Goal: Task Accomplishment & Management: Use online tool/utility

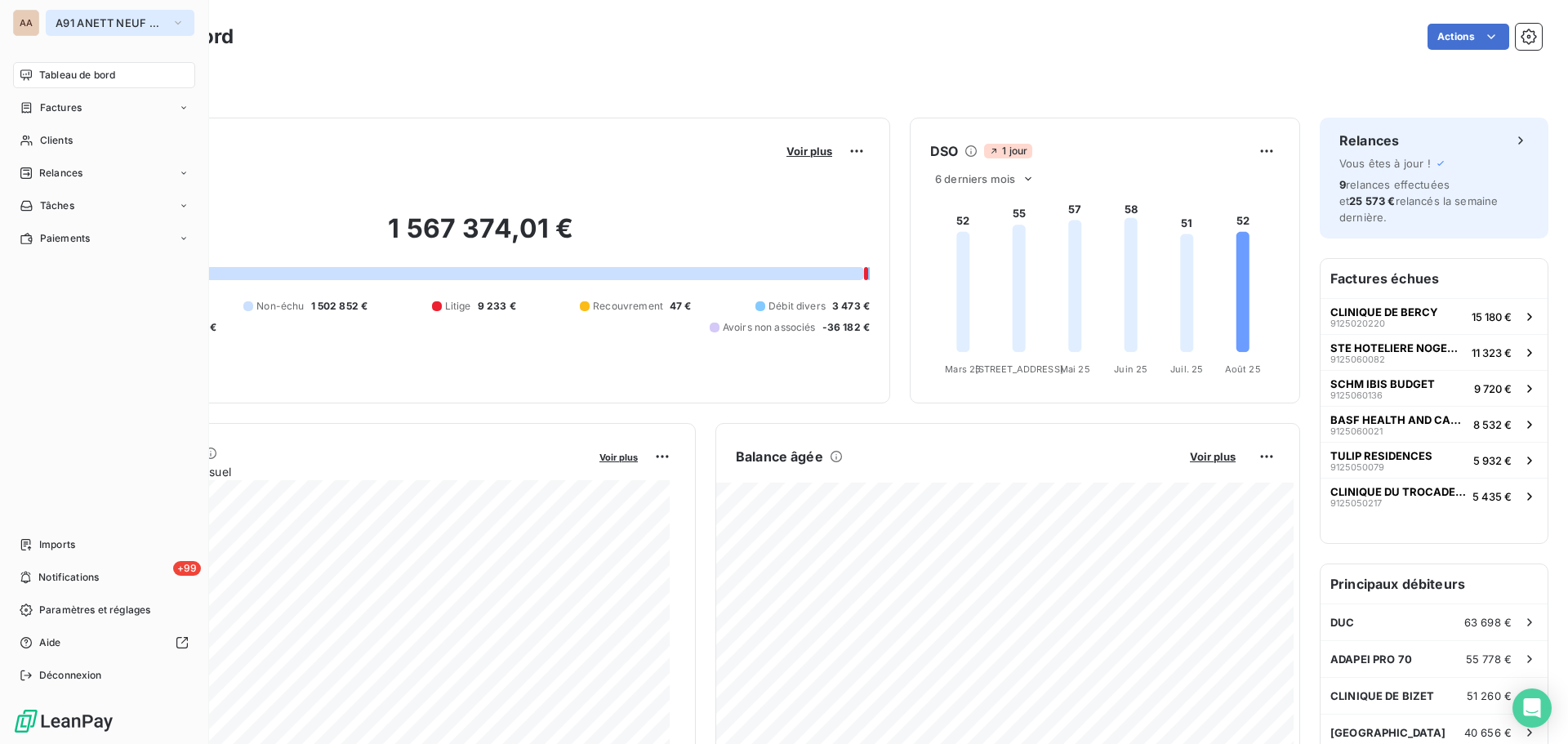
click at [77, 28] on span "A91 ANETT NEUF CHAMPAGNE" at bounding box center [110, 23] width 109 height 13
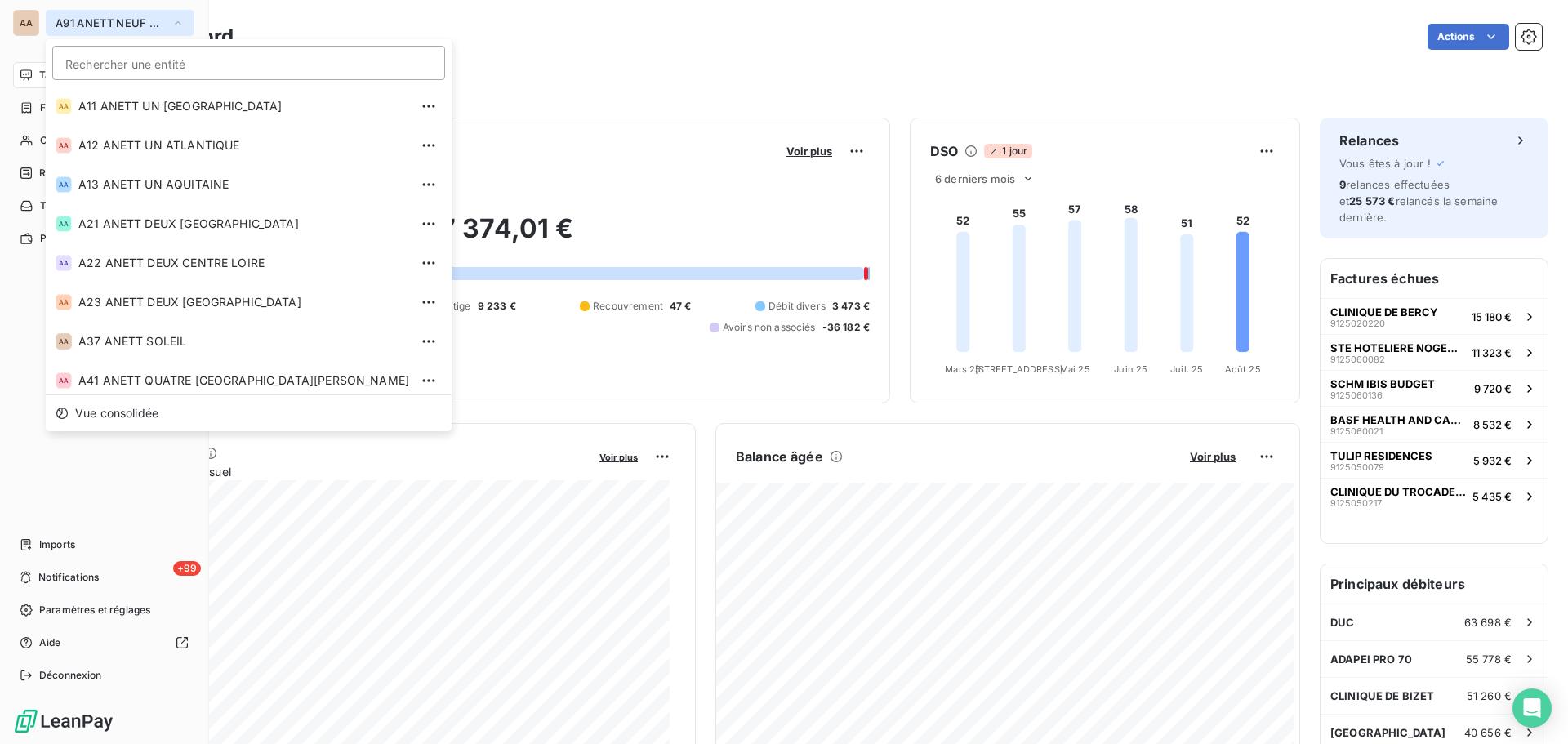
scroll to position [398, 0]
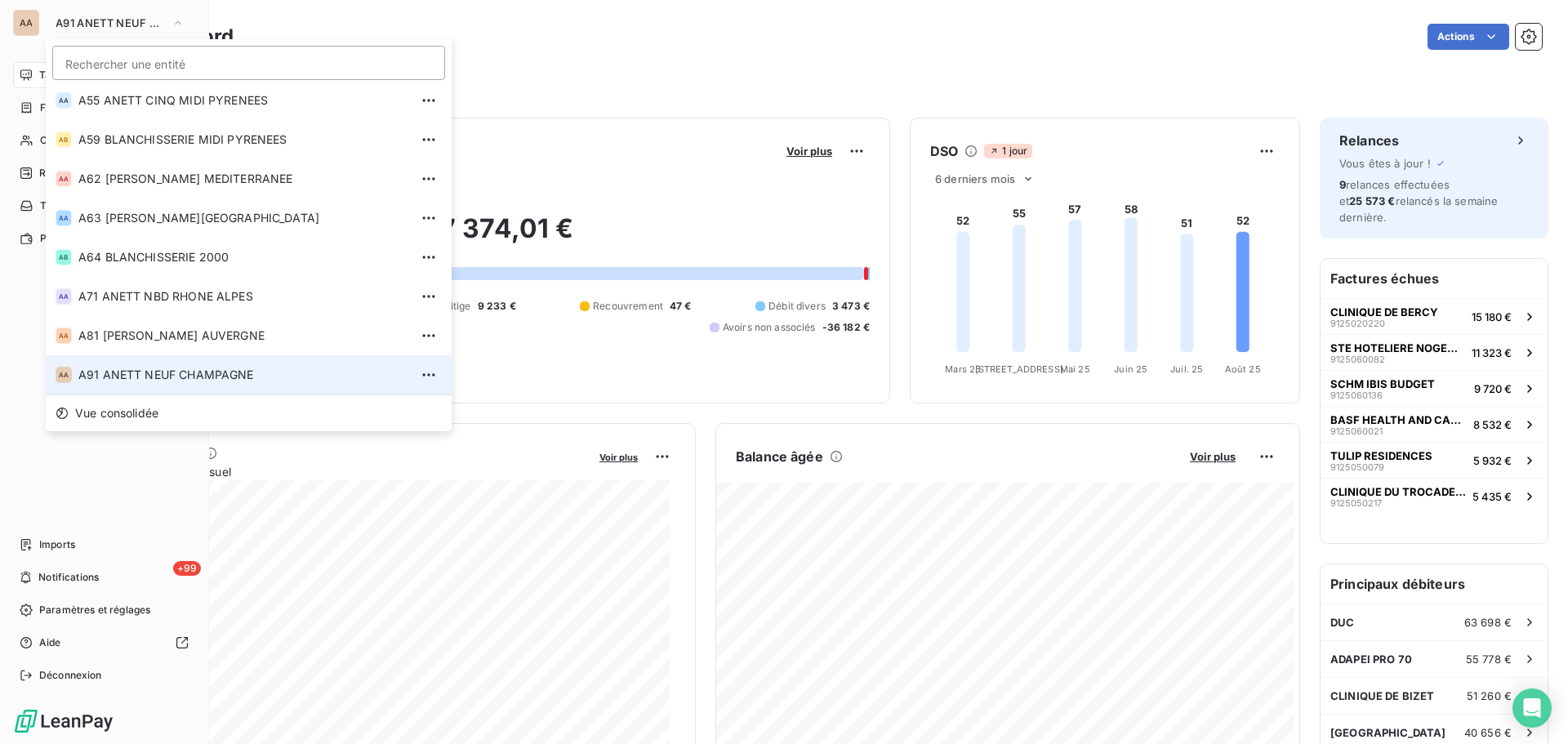
click at [128, 375] on span "A91 ANETT NEUF CHAMPAGNE" at bounding box center [243, 374] width 331 height 16
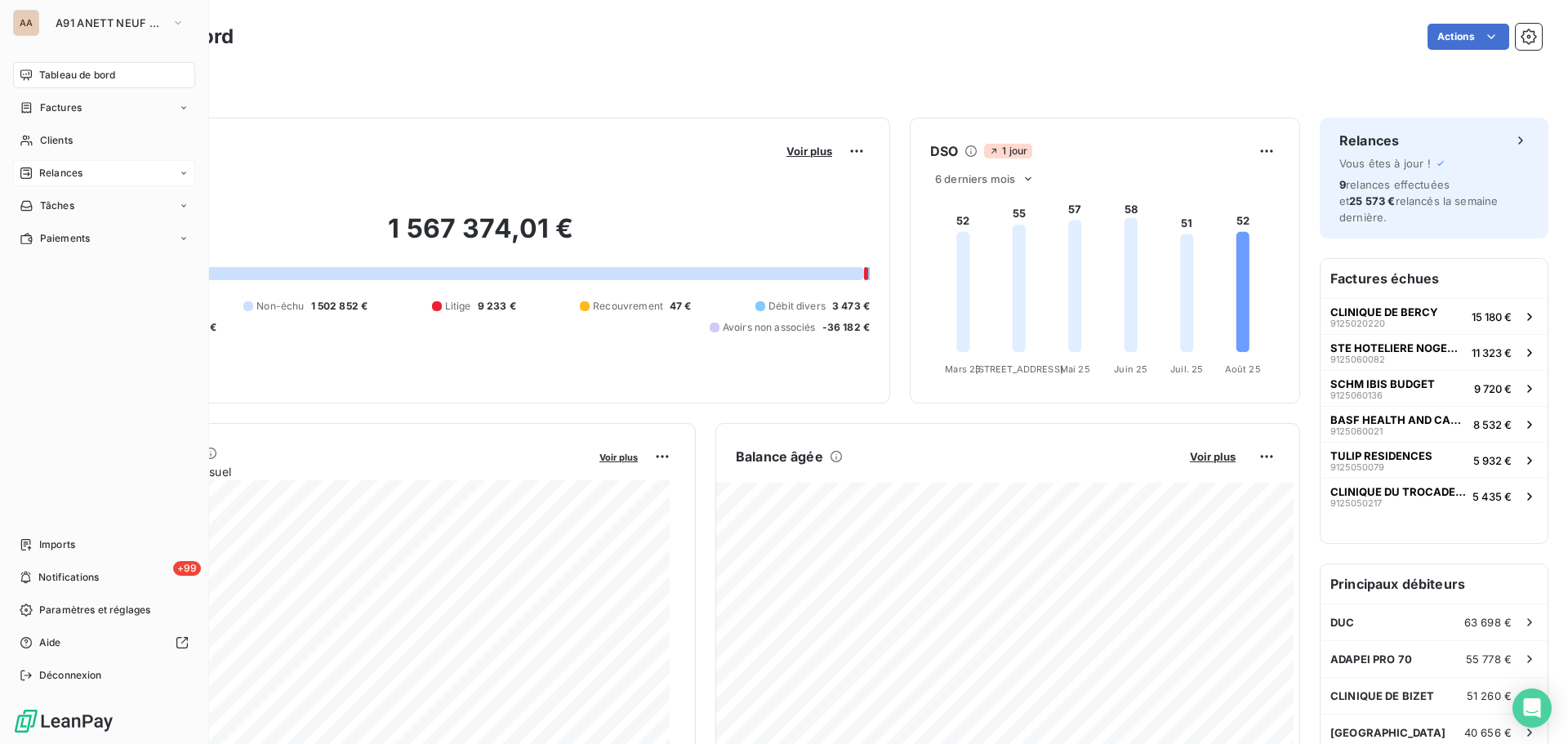
click at [70, 178] on span "Relances" at bounding box center [61, 174] width 44 height 15
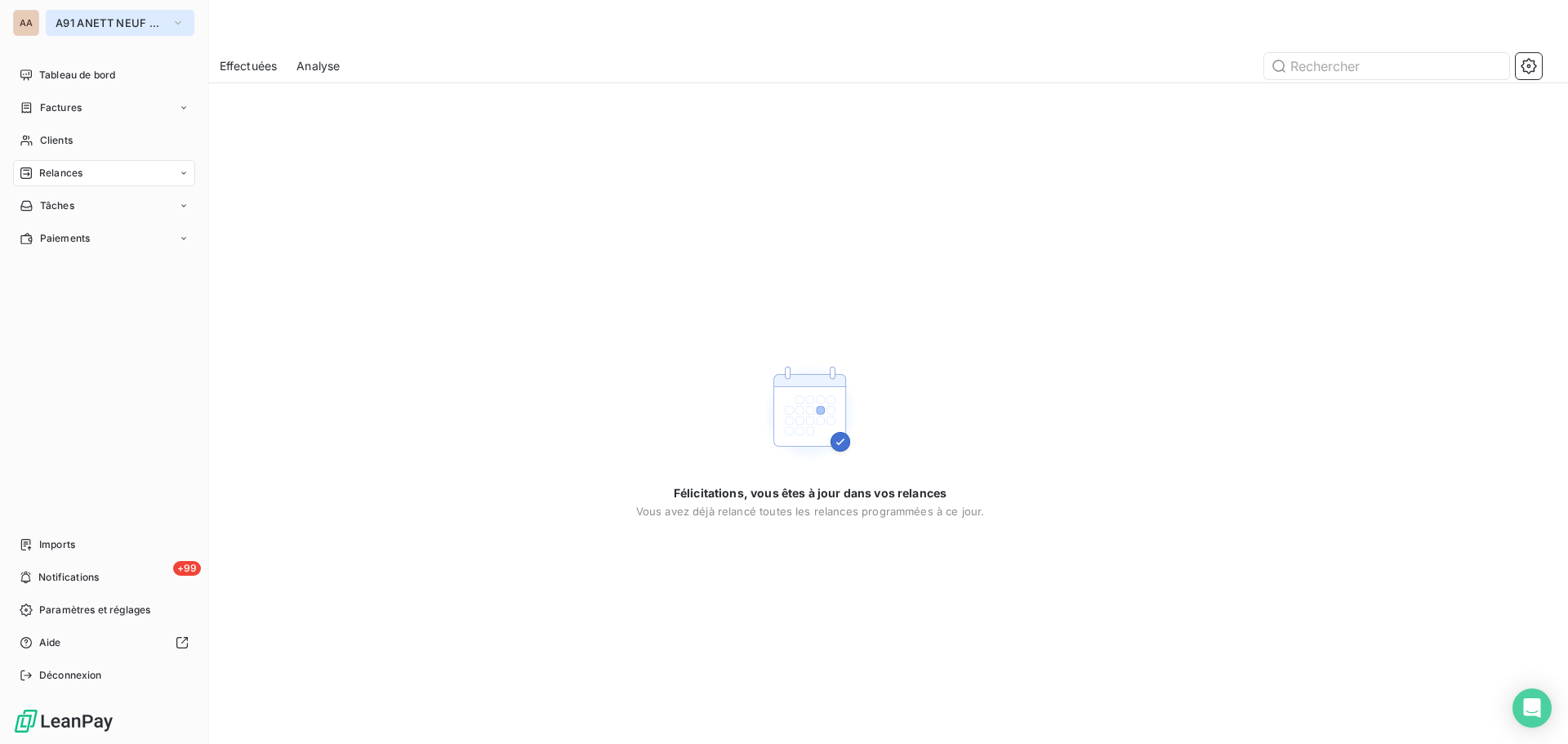
click at [55, 25] on button "A91 ANETT NEUF CHAMPAGNE" at bounding box center [120, 23] width 148 height 26
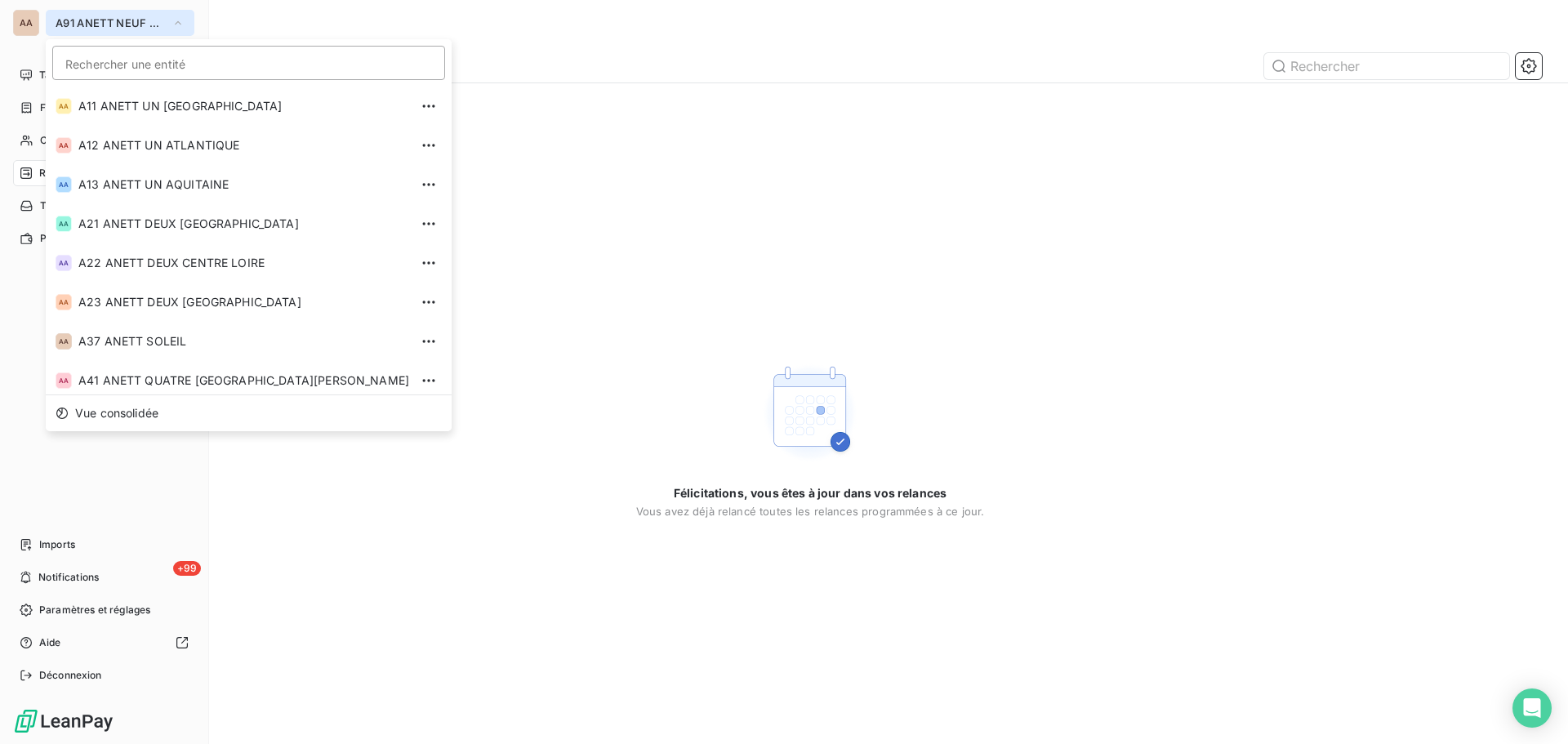
scroll to position [398, 0]
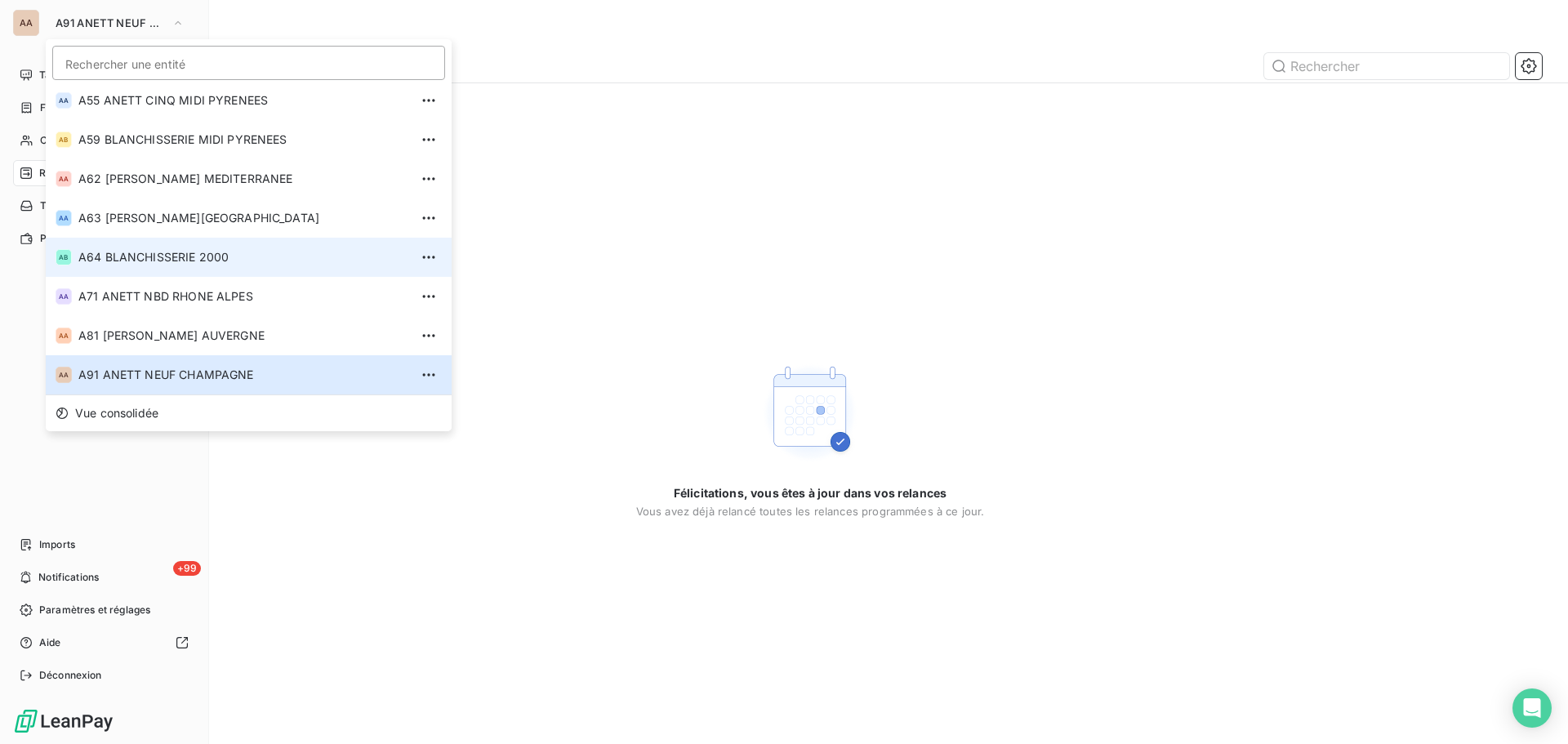
click at [180, 263] on span "A64 BLANCHISSERIE 2000" at bounding box center [243, 257] width 331 height 16
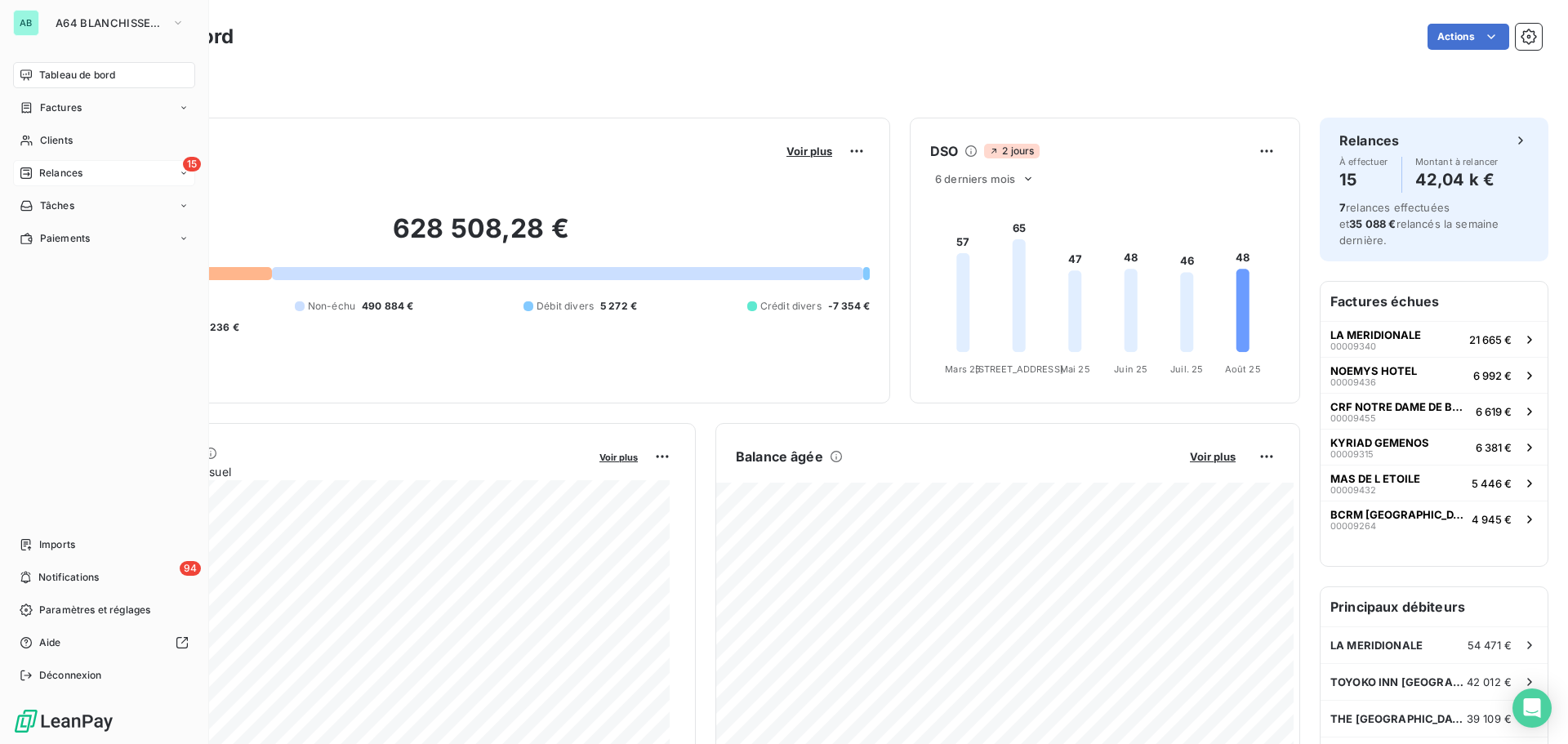
click at [48, 177] on span "Relances" at bounding box center [61, 174] width 44 height 15
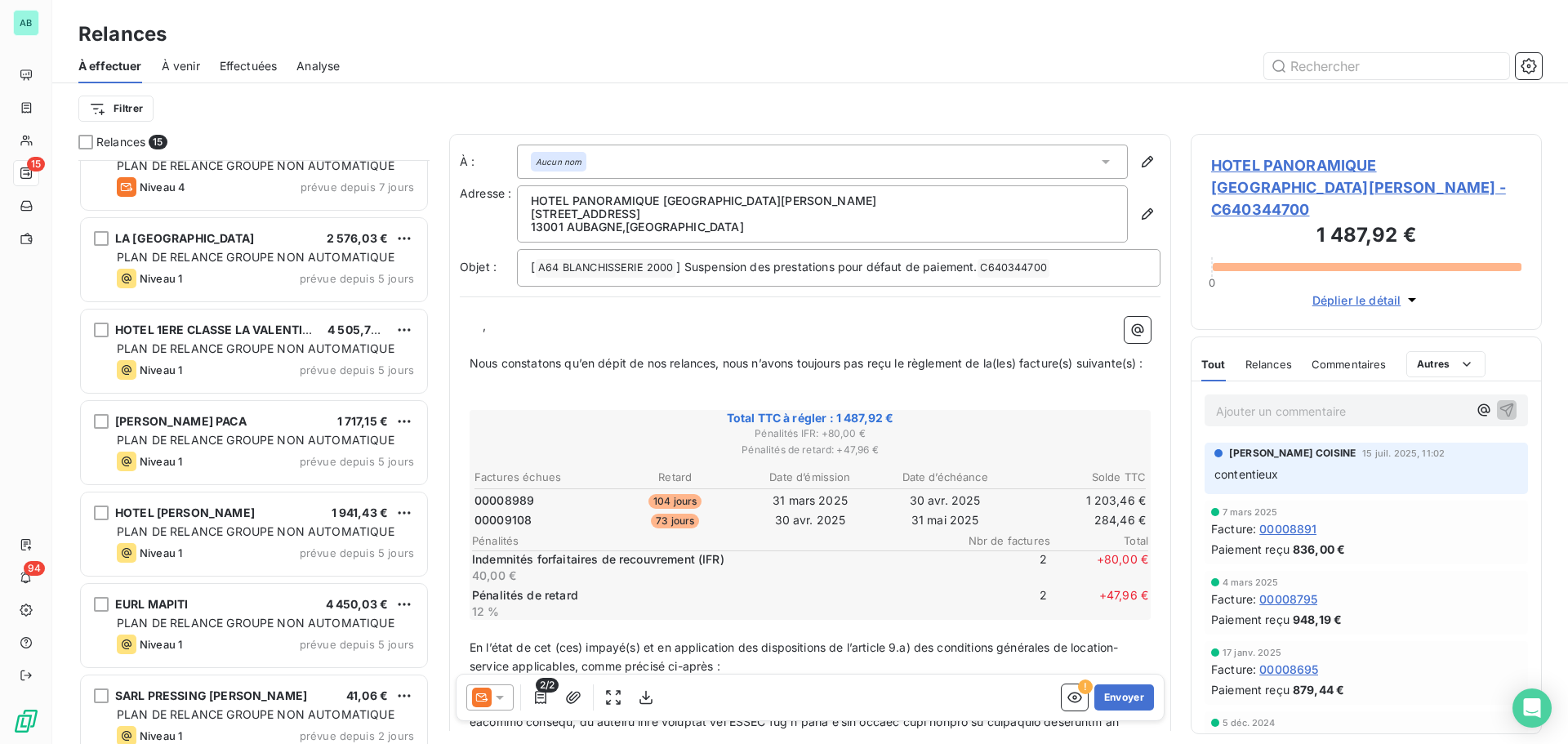
scroll to position [136, 0]
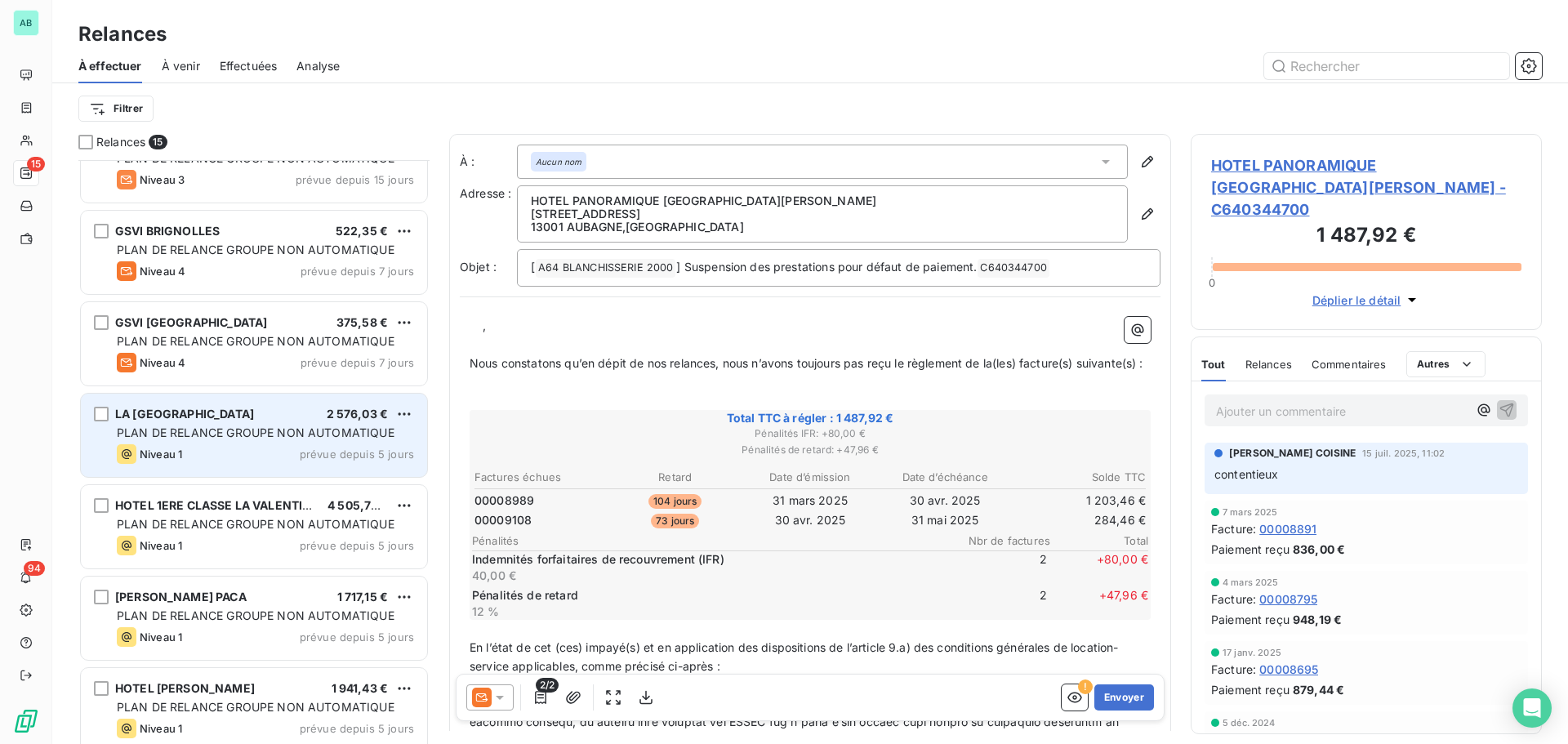
click at [164, 437] on span "PLAN DE RELANCE GROUPE NON AUTOMATIQUE" at bounding box center [255, 432] width 278 height 14
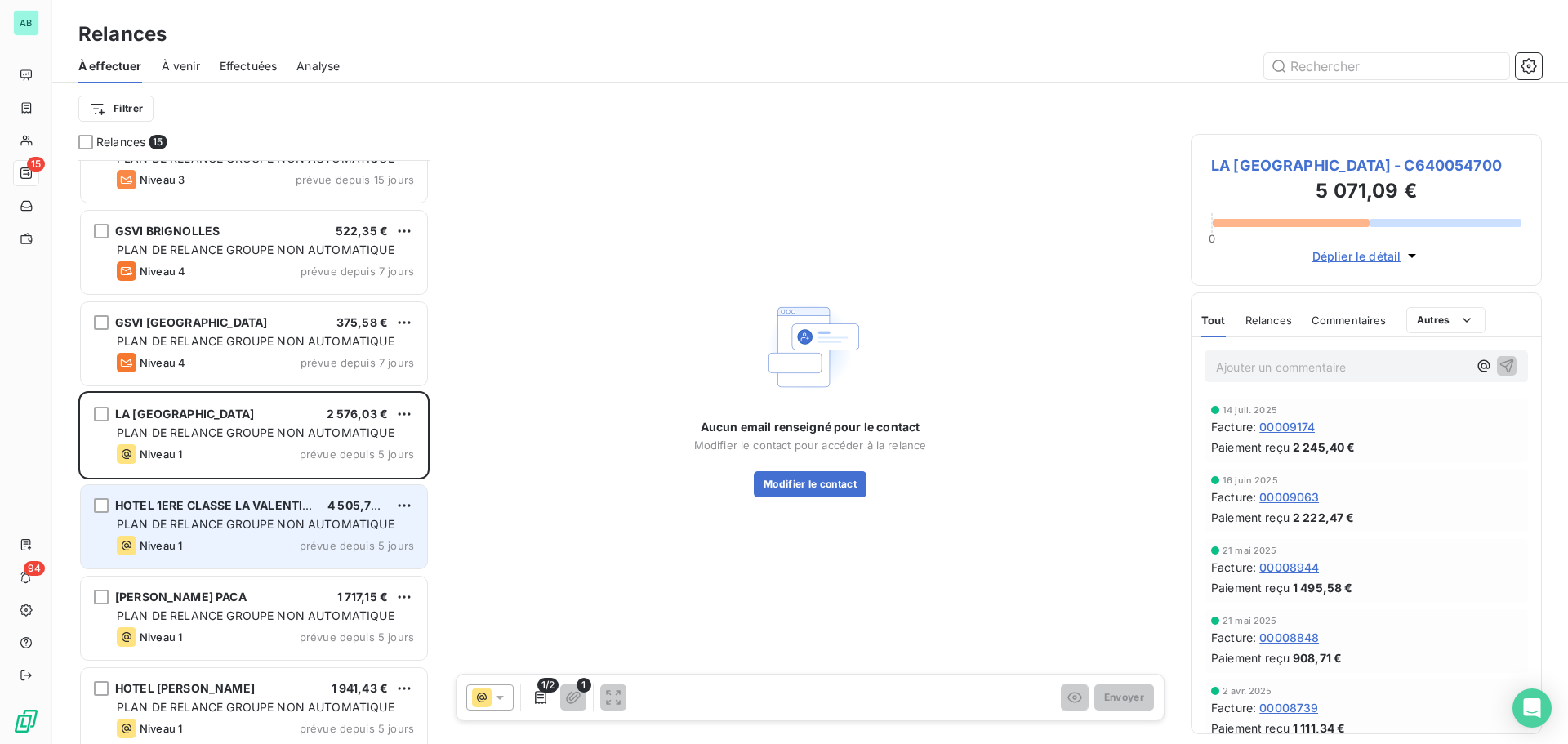
click at [260, 499] on span "HOTEL 1ERE CLASSE LA VALENTINE" at bounding box center [216, 505] width 204 height 14
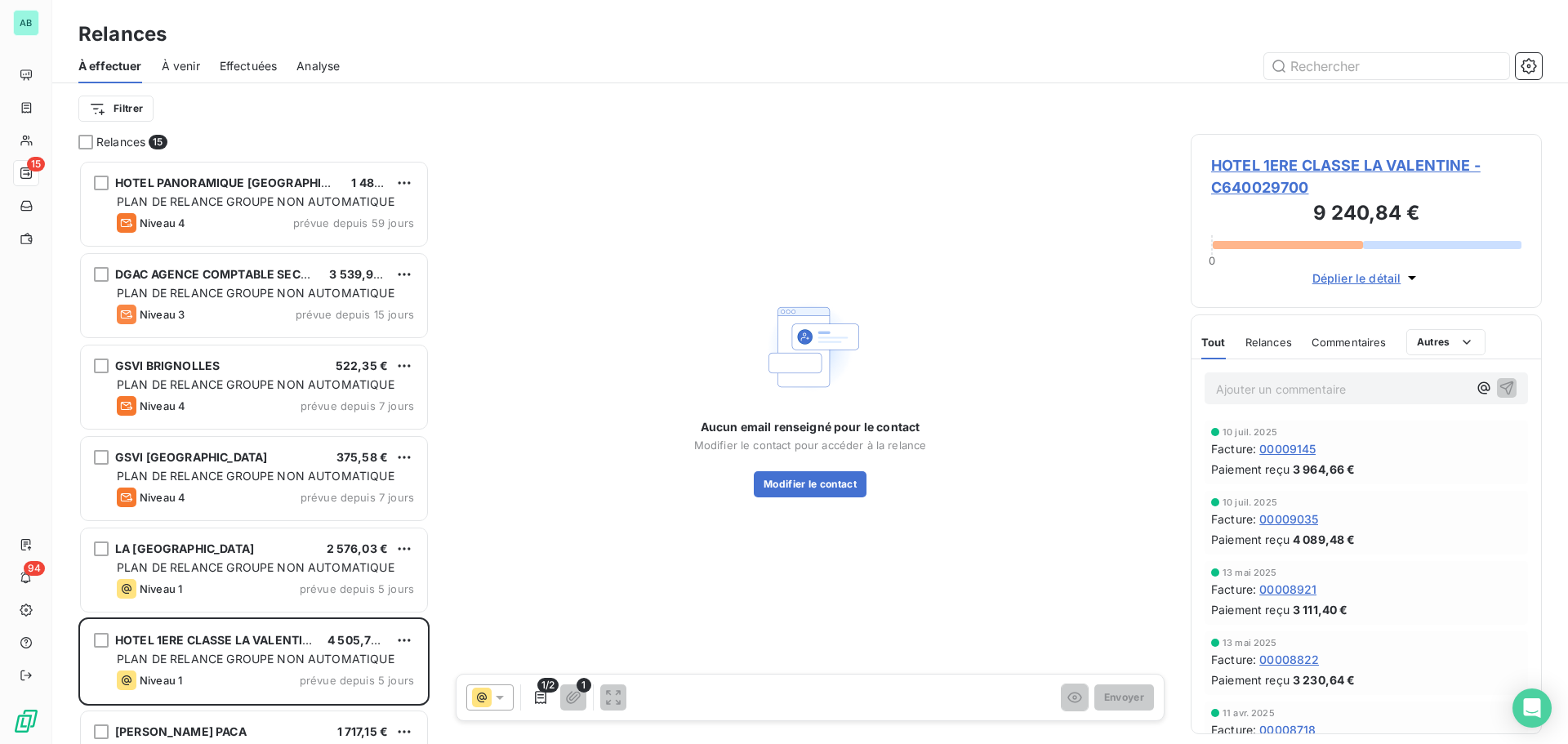
click at [187, 62] on span "À venir" at bounding box center [181, 65] width 39 height 16
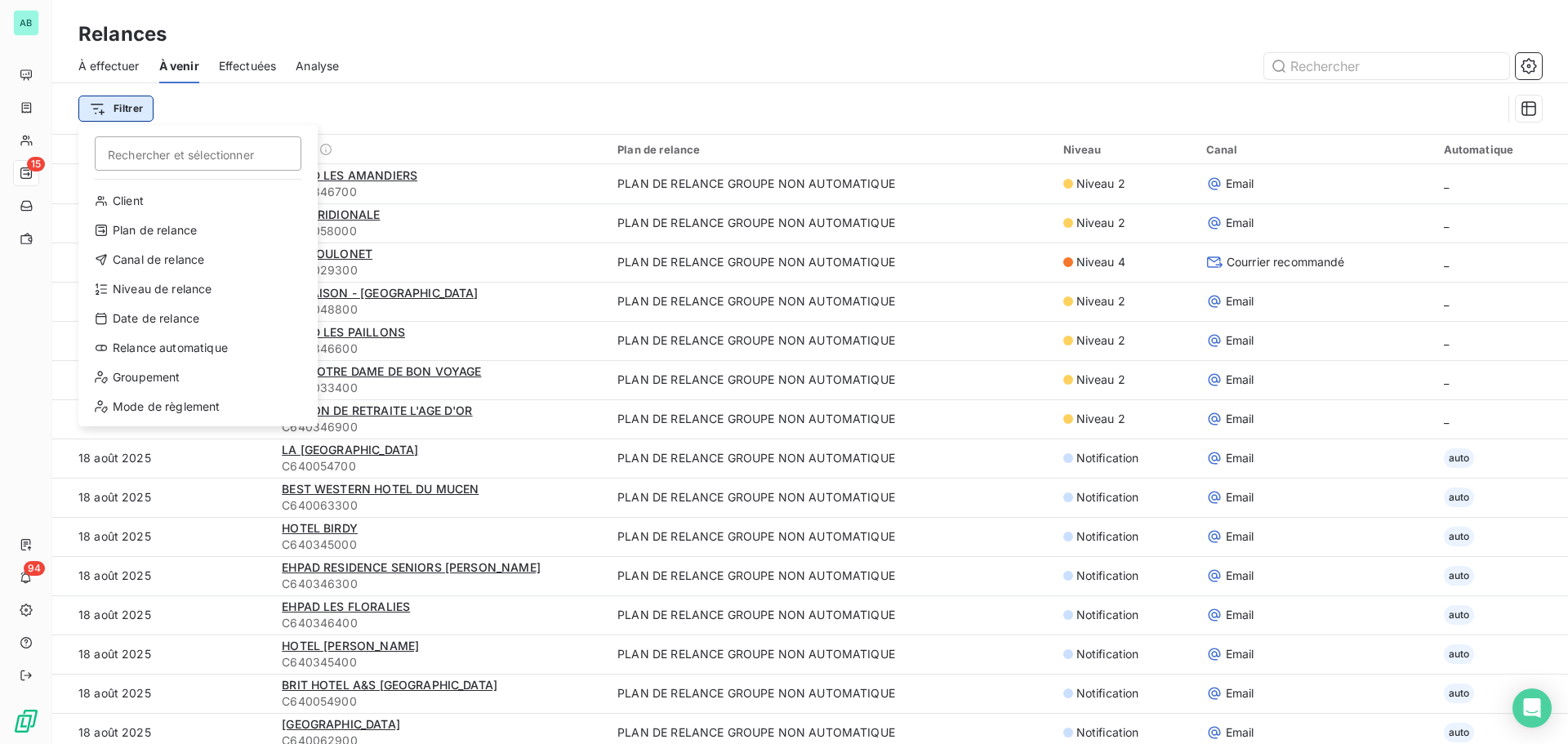
click at [126, 108] on html "AB 15 94 Relances À effectuer À venir Effectuées Analyse Filtrer Rechercher et …" at bounding box center [784, 372] width 1568 height 744
click at [175, 293] on div "Niveau de relance" at bounding box center [198, 289] width 227 height 26
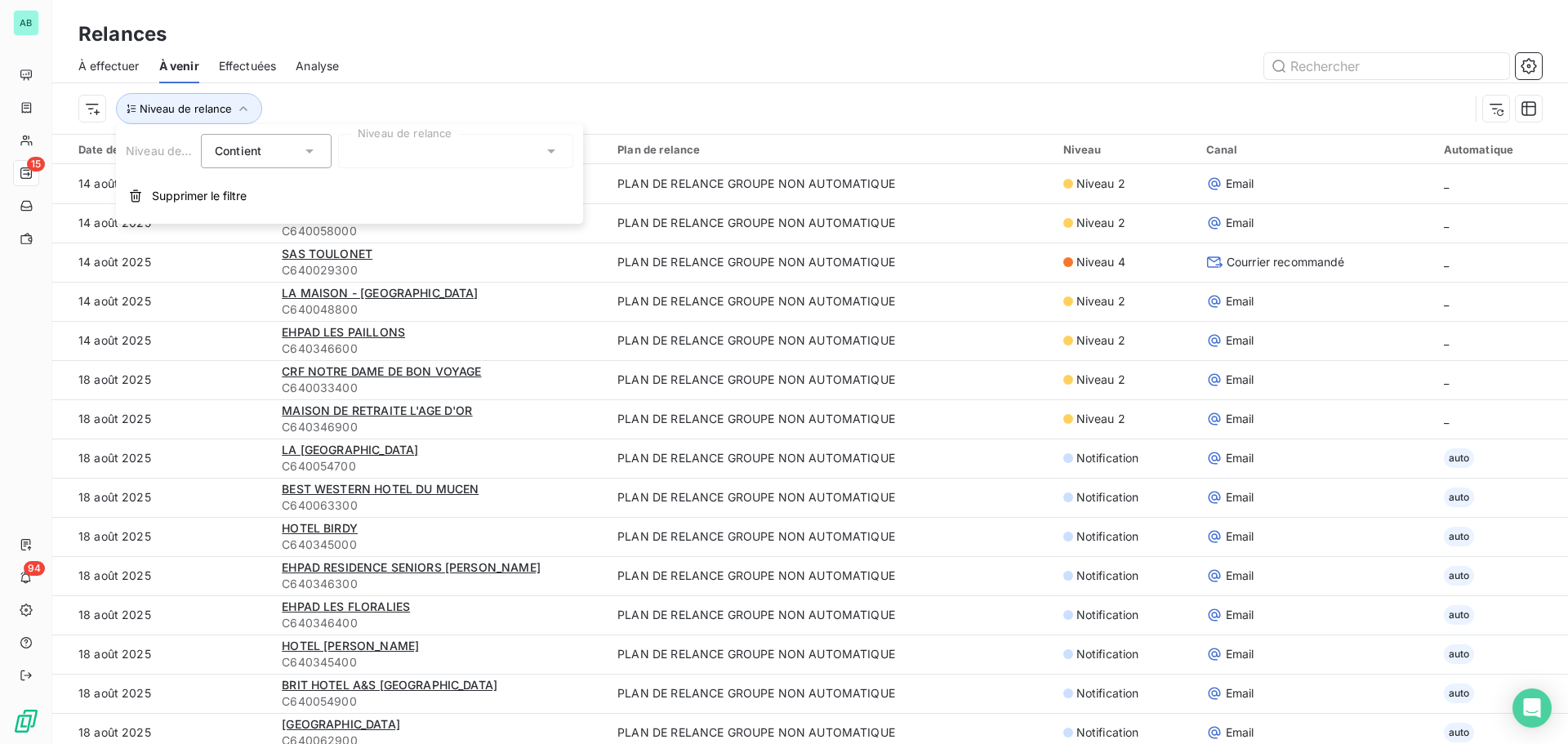
click at [555, 152] on icon at bounding box center [550, 150] width 16 height 16
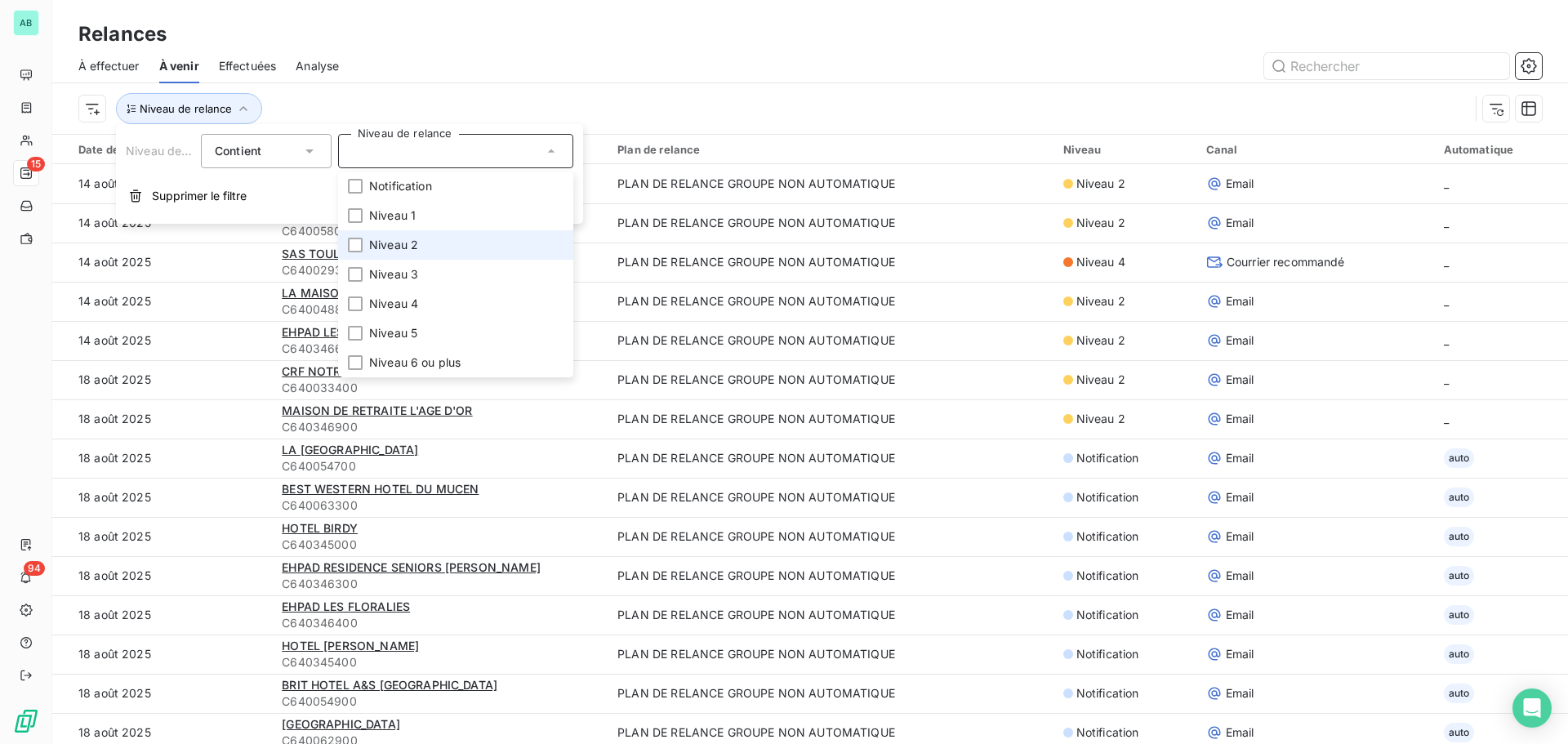
click at [430, 250] on li "Niveau 2" at bounding box center [456, 245] width 235 height 29
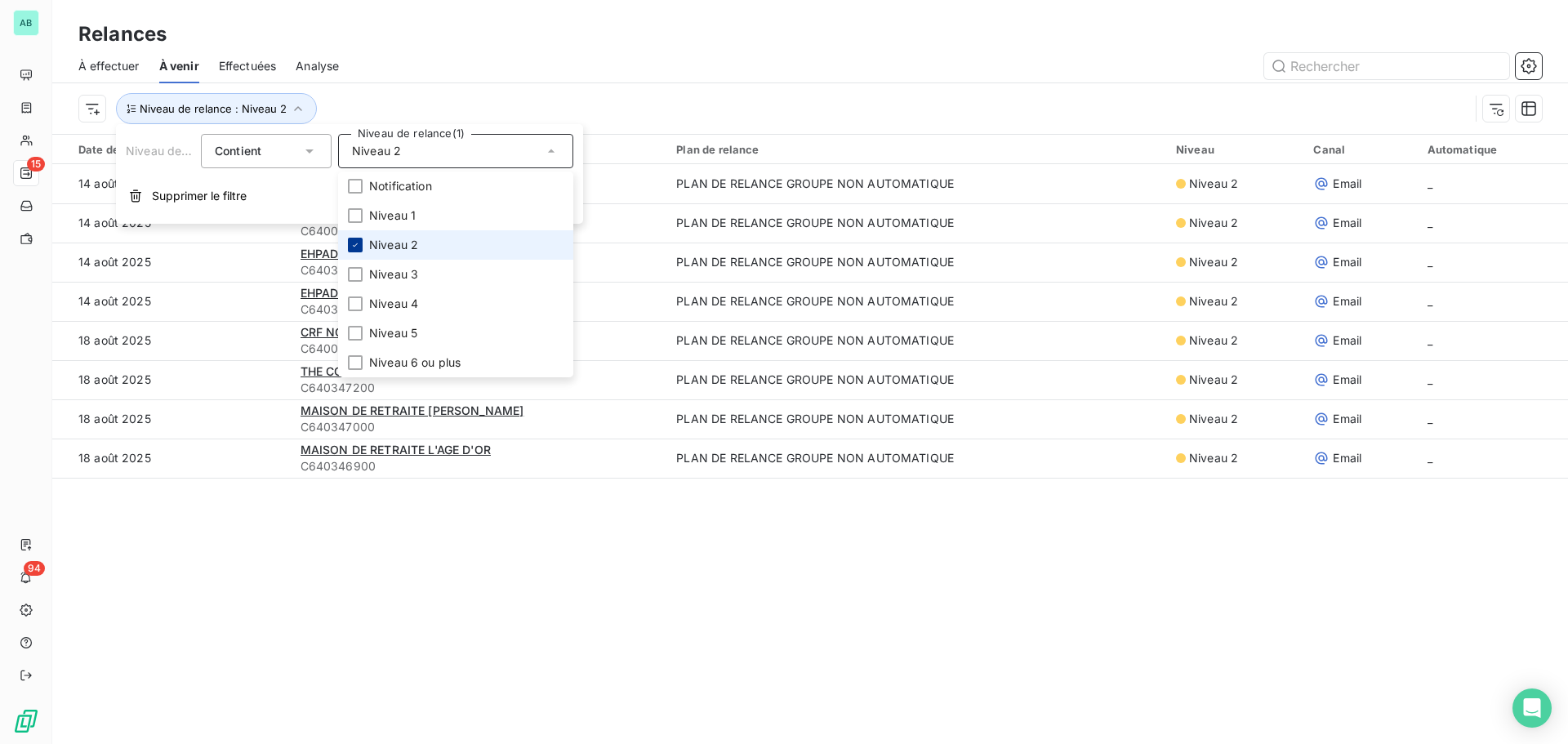
click at [357, 247] on icon at bounding box center [356, 245] width 10 height 10
